Goal: Task Accomplishment & Management: Manage account settings

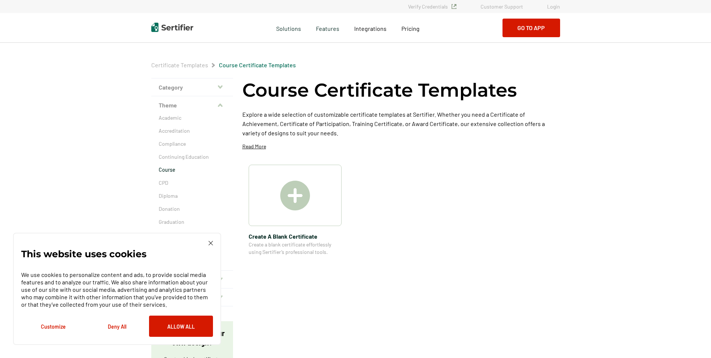
click at [557, 5] on link "Login" at bounding box center [553, 6] width 13 height 6
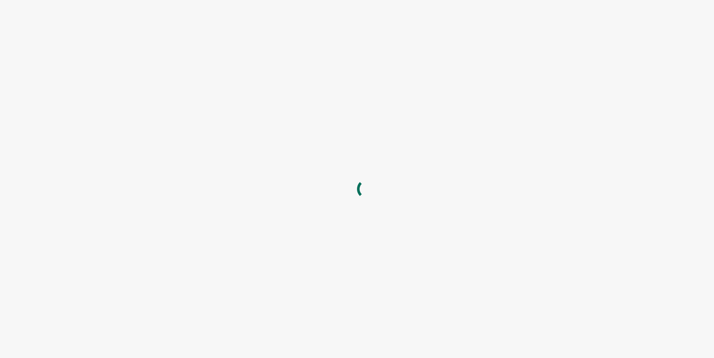
type input "[EMAIL_ADDRESS][DOMAIN_NAME]"
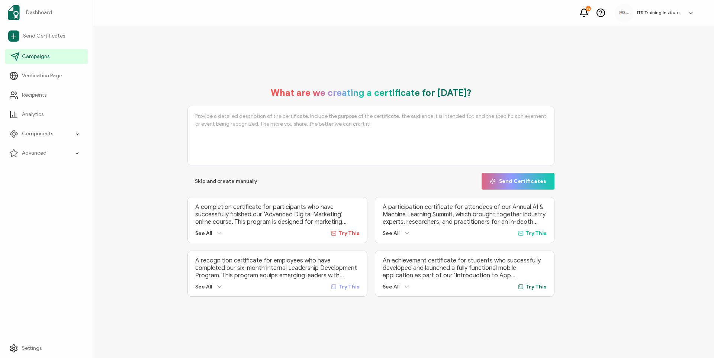
click at [35, 59] on span "Campaigns" at bounding box center [36, 56] width 28 height 7
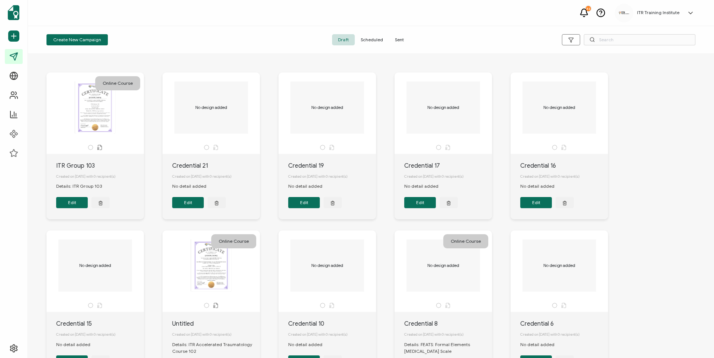
click at [399, 39] on span "Sent" at bounding box center [399, 39] width 21 height 11
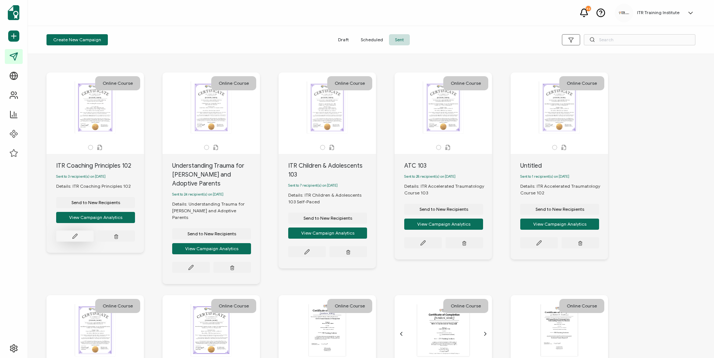
click at [72, 235] on button at bounding box center [75, 236] width 38 height 11
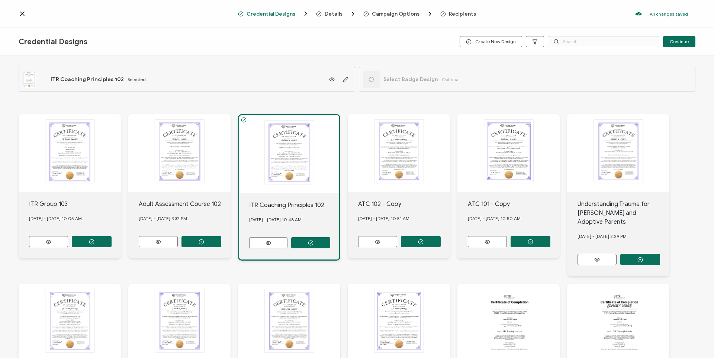
click at [398, 15] on span "Campaign Options" at bounding box center [396, 14] width 48 height 6
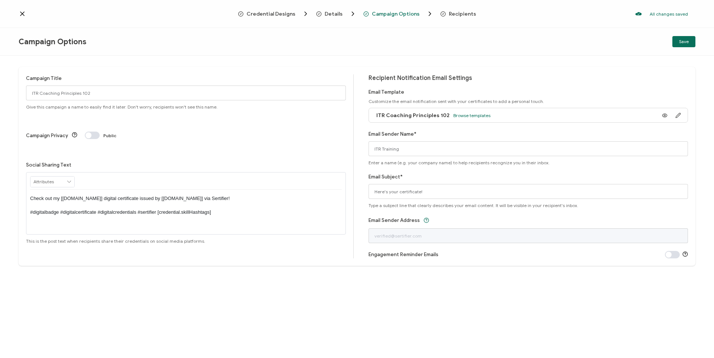
click at [337, 13] on span "Details" at bounding box center [334, 14] width 18 height 6
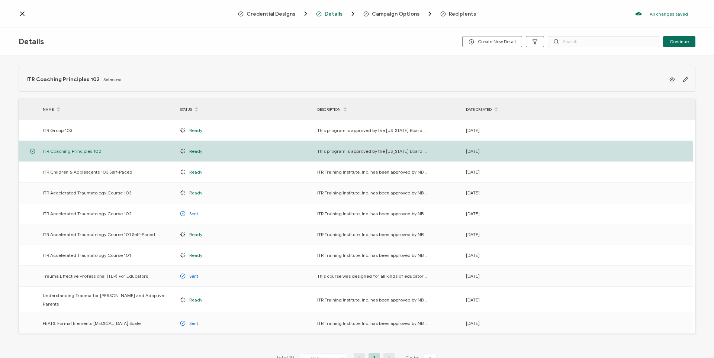
click at [383, 14] on span "Campaign Options" at bounding box center [396, 14] width 48 height 6
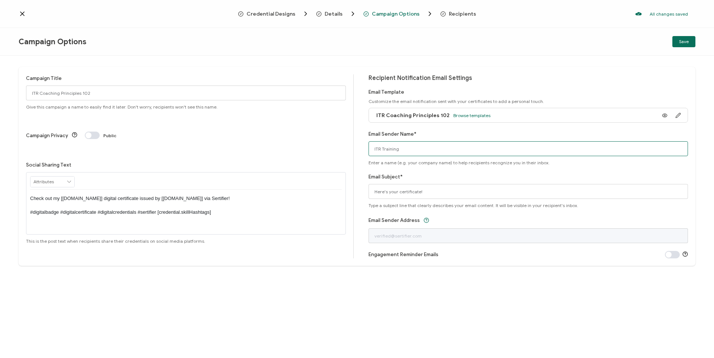
click at [400, 148] on input "ITR Training" at bounding box center [529, 148] width 320 height 15
click at [393, 191] on input "Here's your certificate!" at bounding box center [529, 191] width 320 height 15
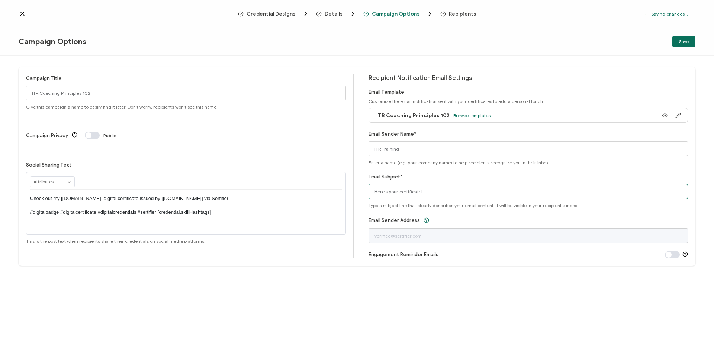
click at [393, 191] on input "Here's your certificate!" at bounding box center [529, 191] width 320 height 15
